Goal: Transaction & Acquisition: Subscribe to service/newsletter

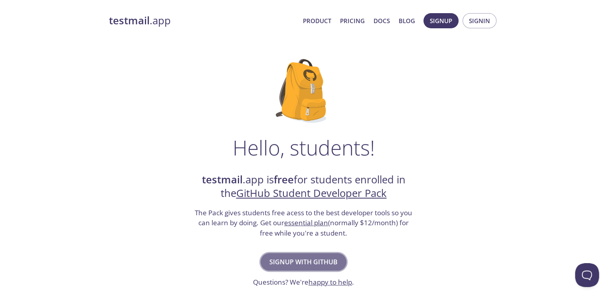
click at [271, 253] on button "Signup with GitHub" at bounding box center [304, 262] width 86 height 18
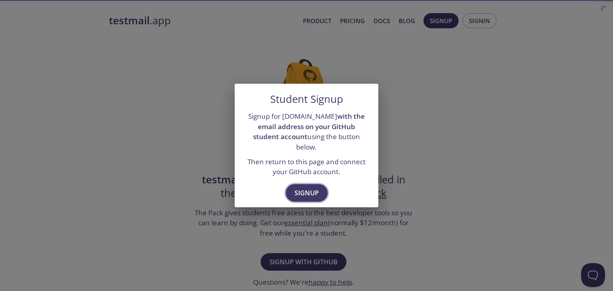
click at [297, 188] on span "Signup" at bounding box center [307, 193] width 24 height 11
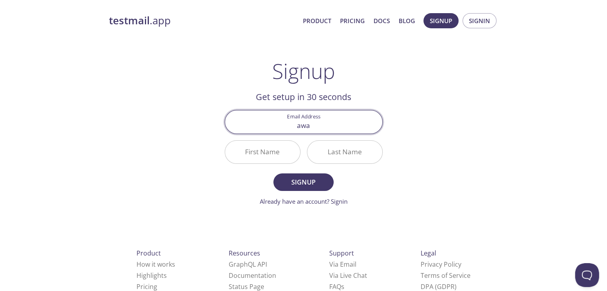
drag, startPoint x: 342, startPoint y: 127, endPoint x: 283, endPoint y: 124, distance: 59.5
click at [283, 124] on input "awa" at bounding box center [303, 122] width 157 height 23
type input "[EMAIL_ADDRESS][DOMAIN_NAME]"
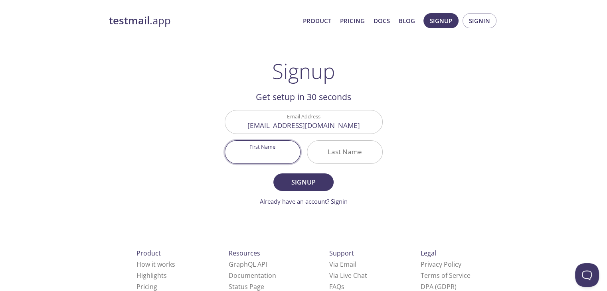
click at [259, 148] on input "First Name" at bounding box center [262, 152] width 75 height 23
type input "Awais"
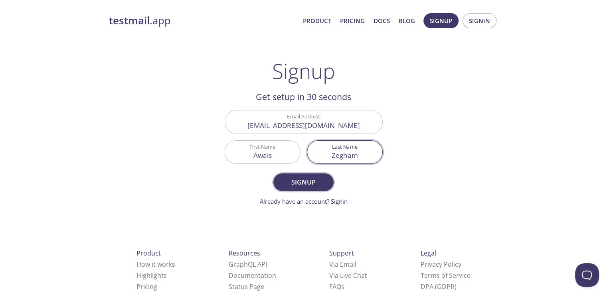
type input "Zegham"
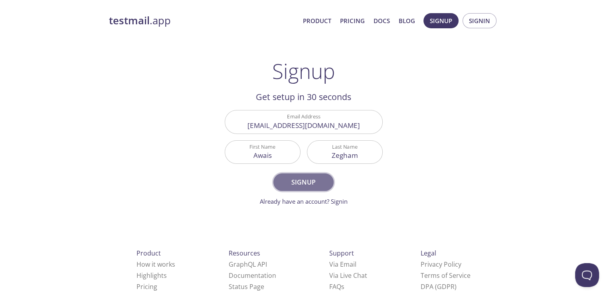
click at [295, 182] on span "Signup" at bounding box center [303, 182] width 42 height 11
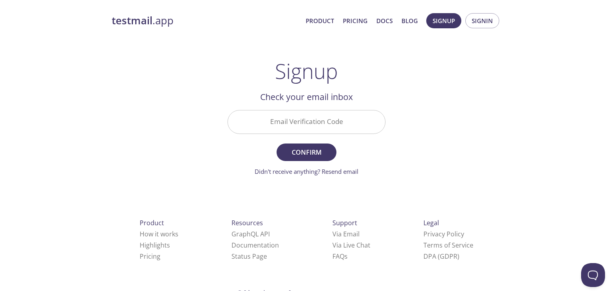
click at [292, 120] on input "Email Verification Code" at bounding box center [306, 122] width 157 height 23
paste input "1ZZKKQ5"
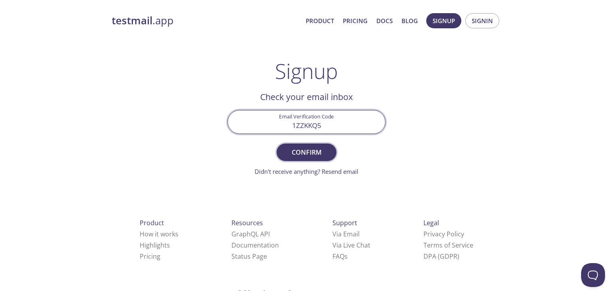
type input "1ZZKKQ5"
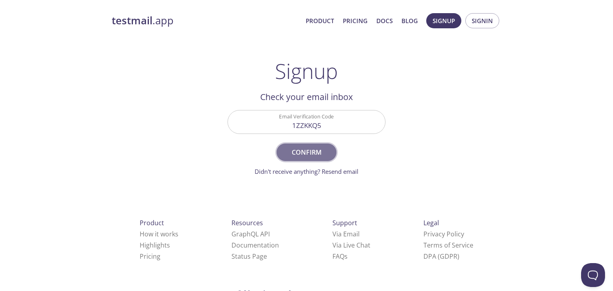
click at [288, 144] on button "Confirm" at bounding box center [307, 153] width 60 height 18
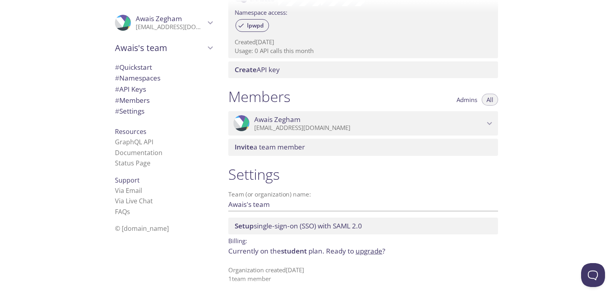
scroll to position [276, 0]
